Goal: Find specific page/section: Find specific page/section

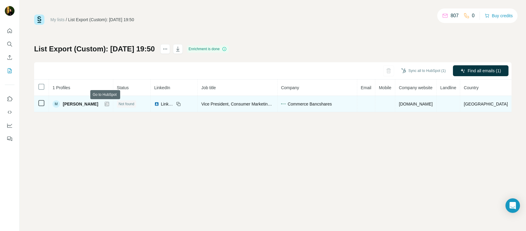
click at [106, 104] on icon at bounding box center [107, 103] width 4 height 5
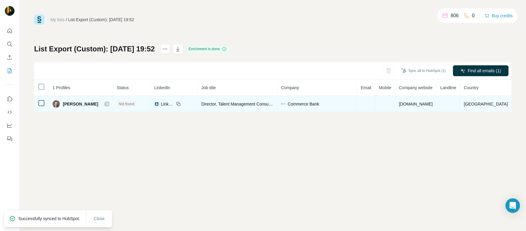
click at [106, 105] on icon at bounding box center [107, 103] width 4 height 5
click at [105, 104] on icon at bounding box center [107, 103] width 4 height 5
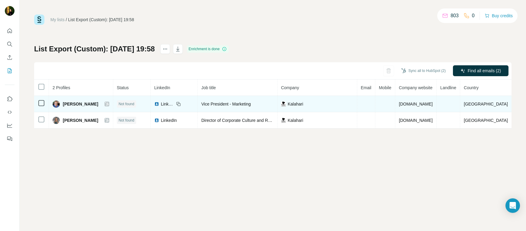
click at [105, 103] on icon at bounding box center [106, 104] width 3 height 4
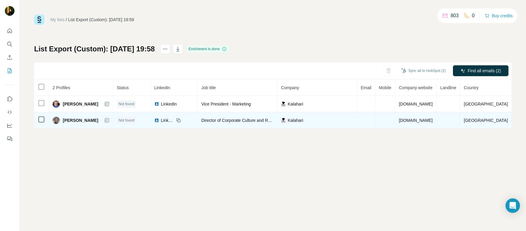
click at [105, 120] on icon at bounding box center [107, 120] width 4 height 5
